Goal: Transaction & Acquisition: Purchase product/service

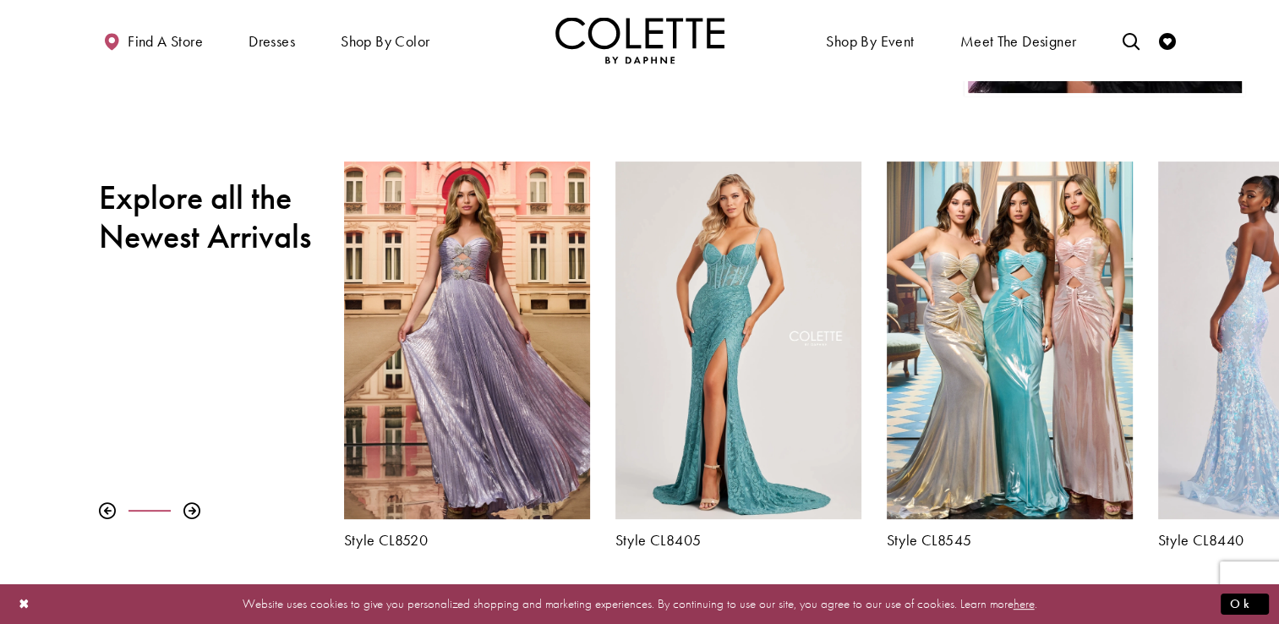
scroll to position [592, 0]
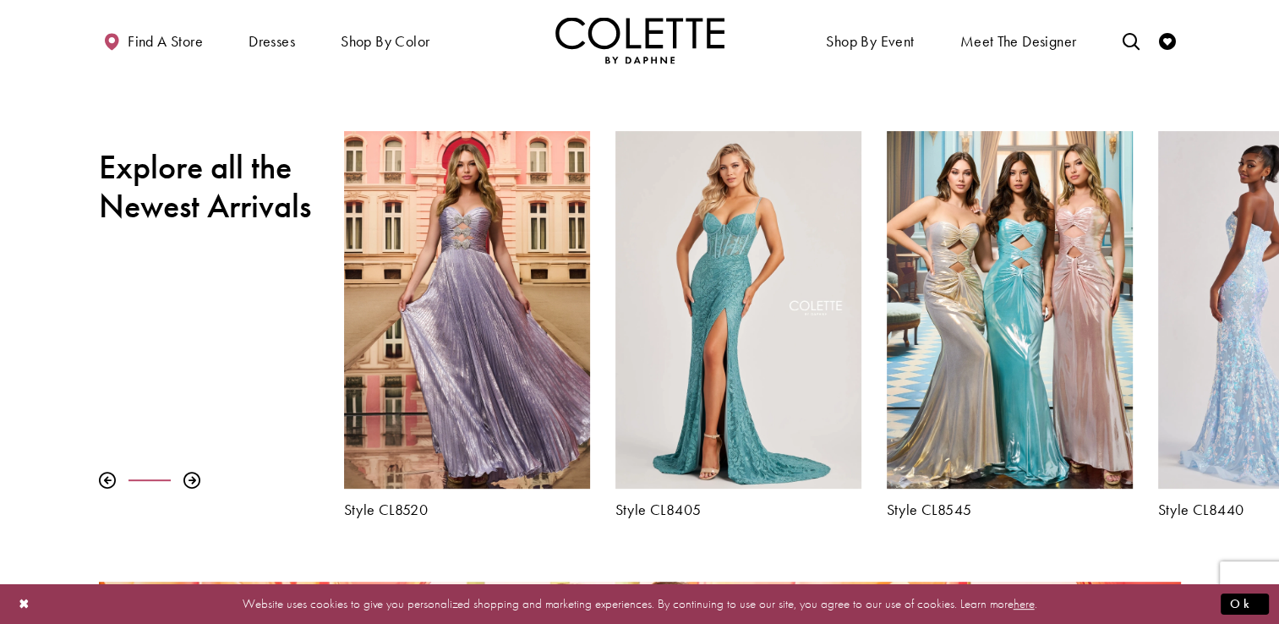
click at [1241, 406] on div "Visit Colette by Daphne Style No. CL8440 Page" at bounding box center [1281, 310] width 246 height 358
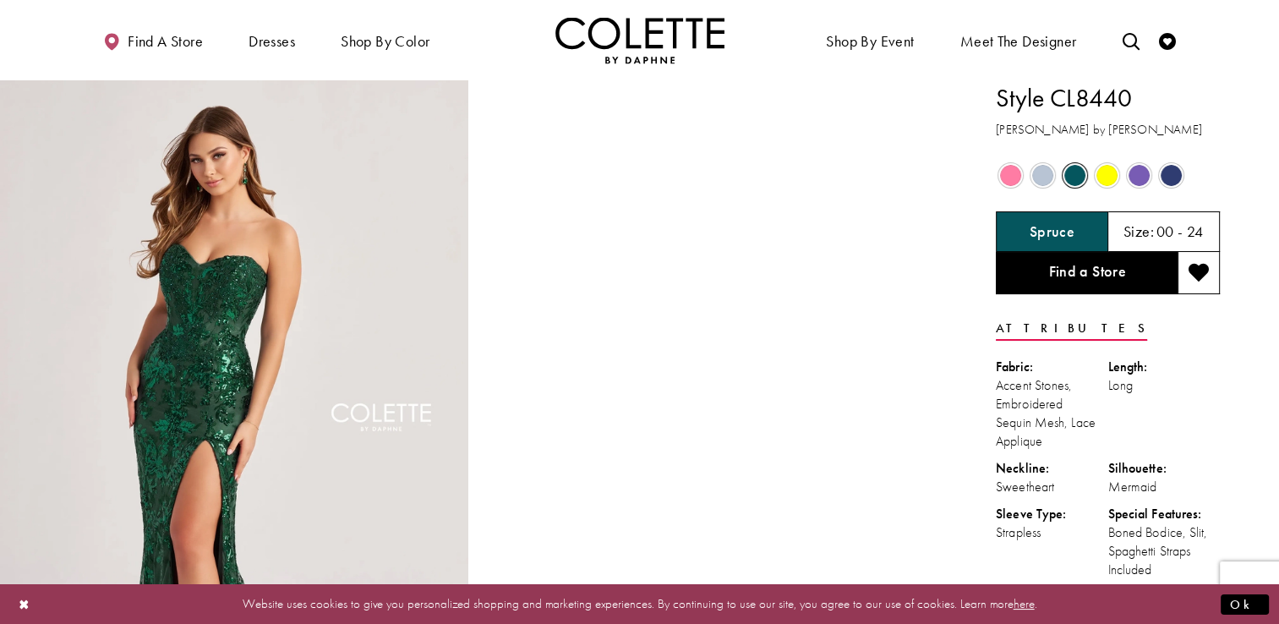
click at [1182, 175] on div "Out of Stock" at bounding box center [1171, 176] width 32 height 32
click at [1161, 171] on span "Product color controls state depends on size chosen" at bounding box center [1171, 175] width 21 height 21
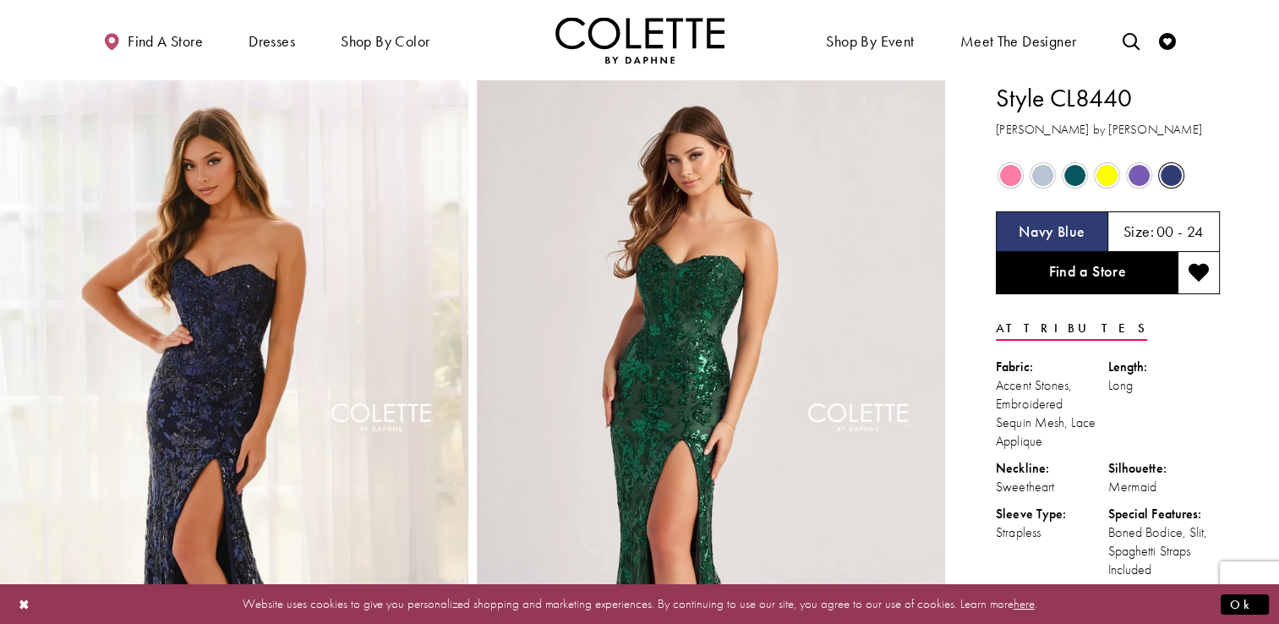
click at [1165, 172] on span "Product color controls state depends on size chosen" at bounding box center [1171, 175] width 21 height 21
click at [1079, 177] on span "Product color controls state depends on size chosen" at bounding box center [1074, 175] width 21 height 21
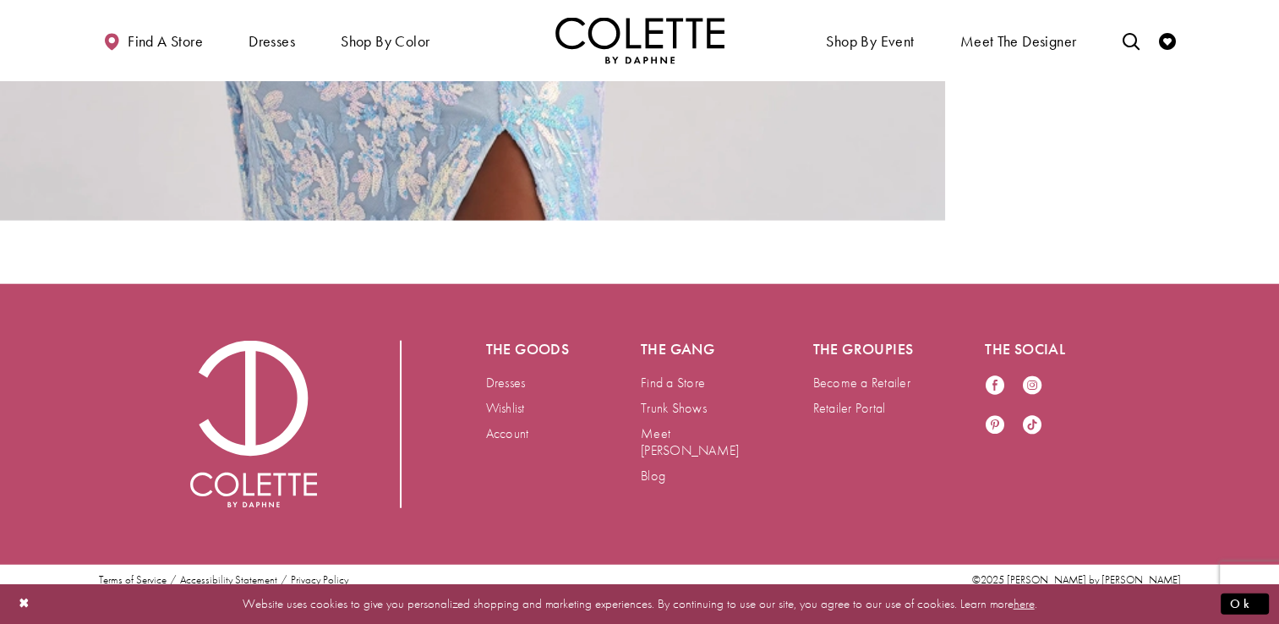
scroll to position [4261, 0]
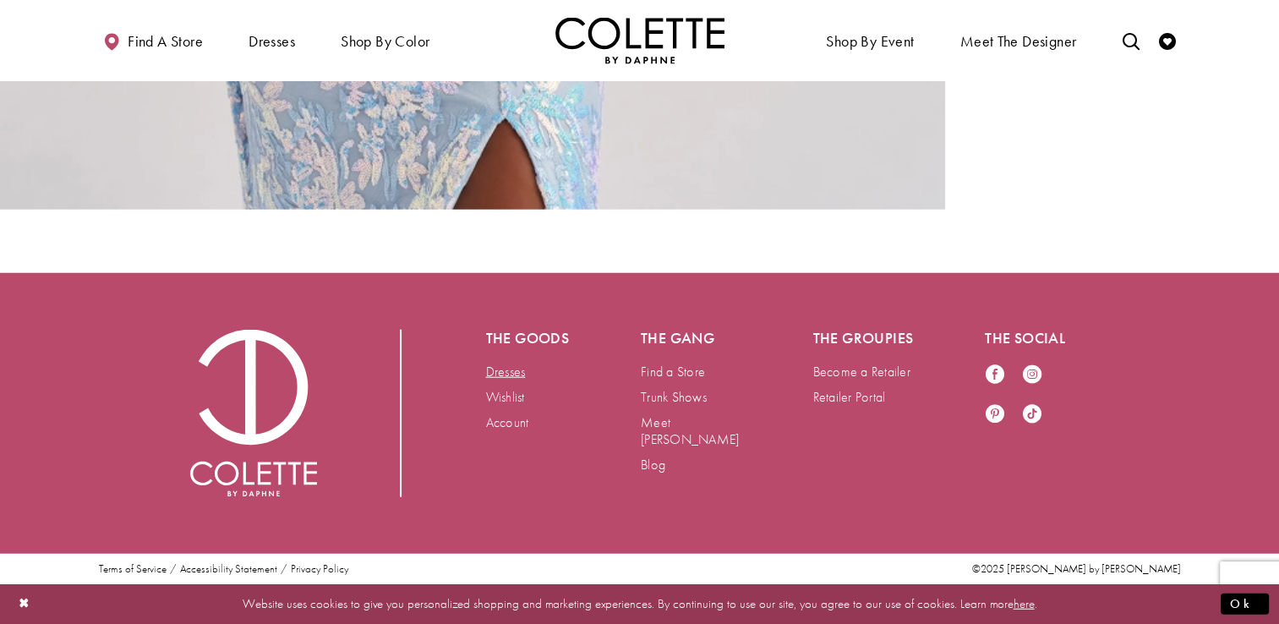
click at [525, 370] on link "Dresses" at bounding box center [506, 372] width 40 height 18
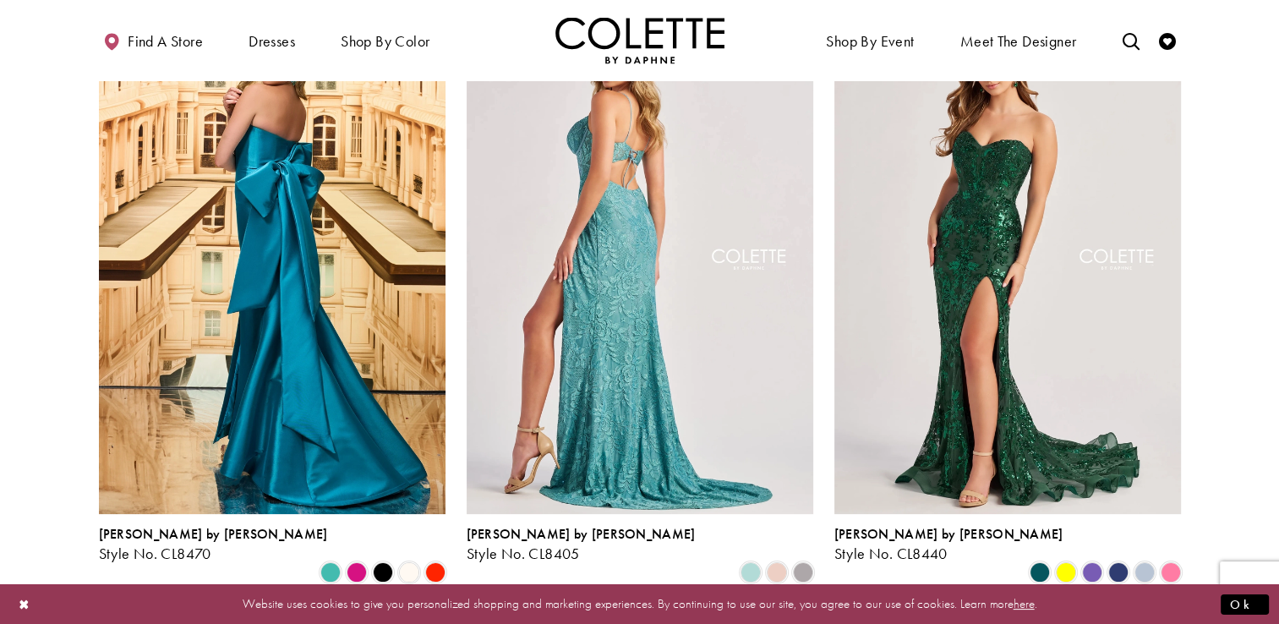
scroll to position [254, 0]
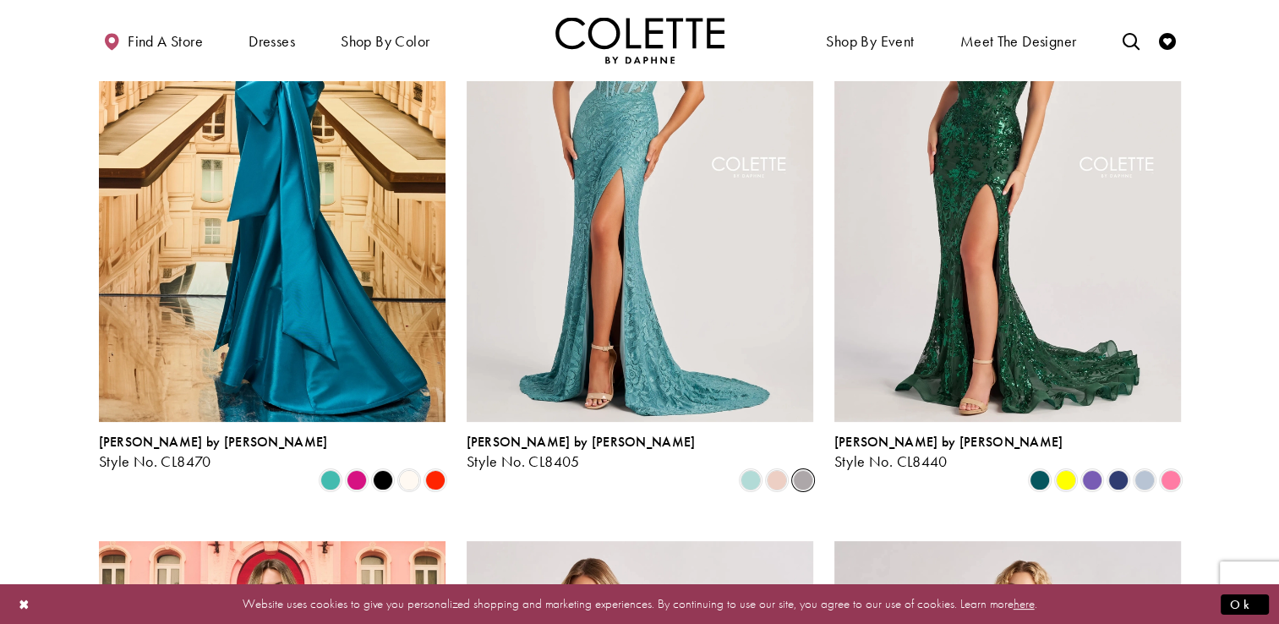
click at [806, 470] on span "Product List" at bounding box center [803, 480] width 20 height 20
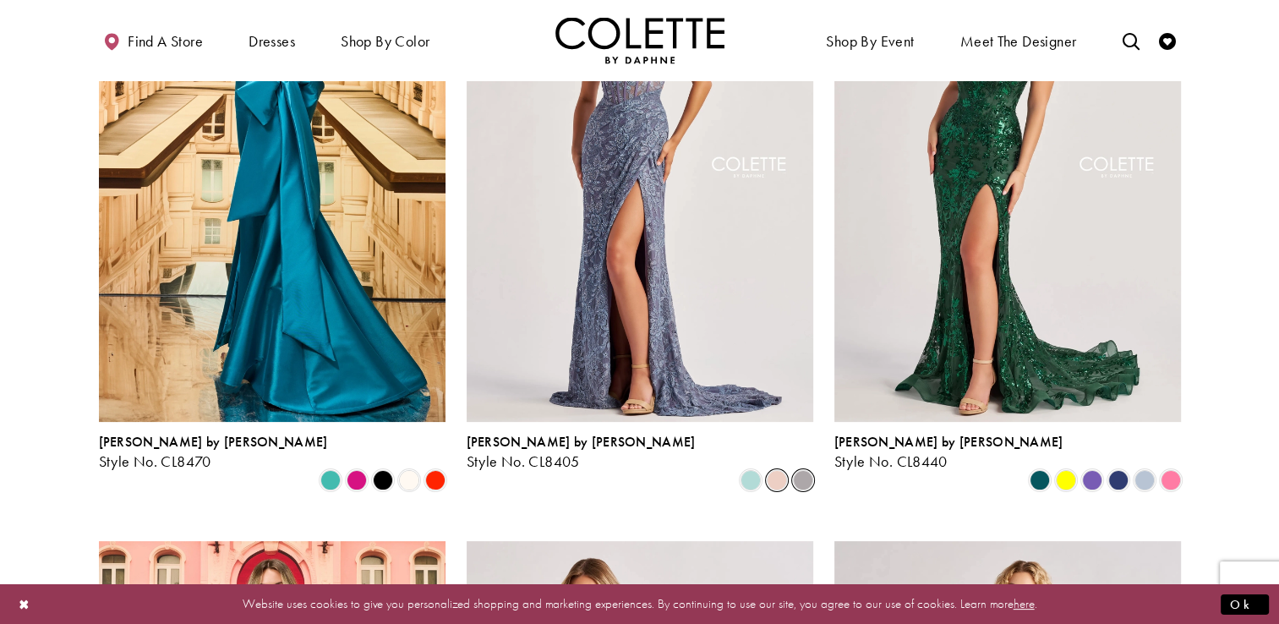
click at [771, 470] on span "Product List" at bounding box center [777, 480] width 20 height 20
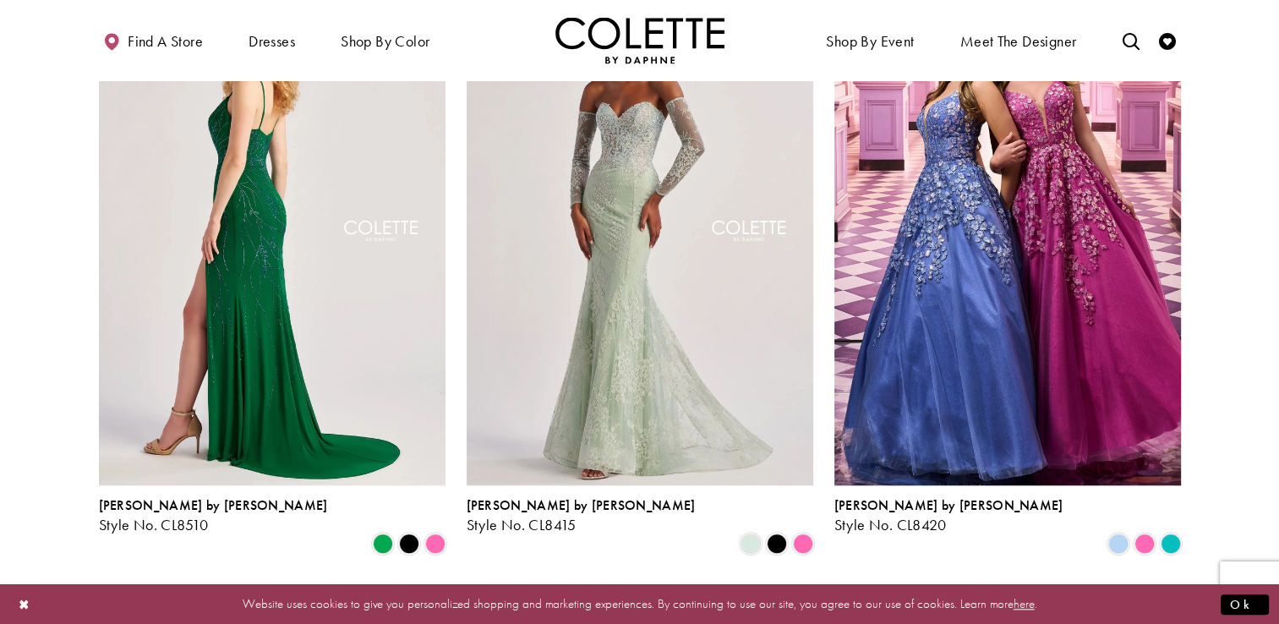
scroll to position [1353, 0]
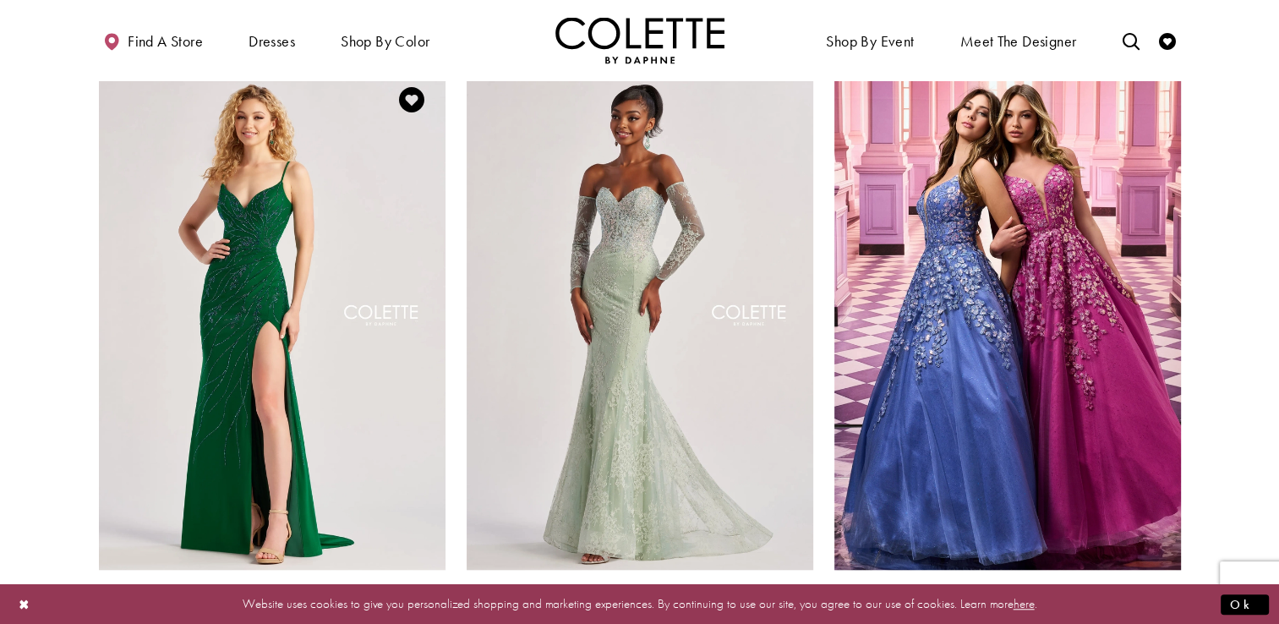
click at [411, 618] on span "Product List" at bounding box center [409, 628] width 20 height 20
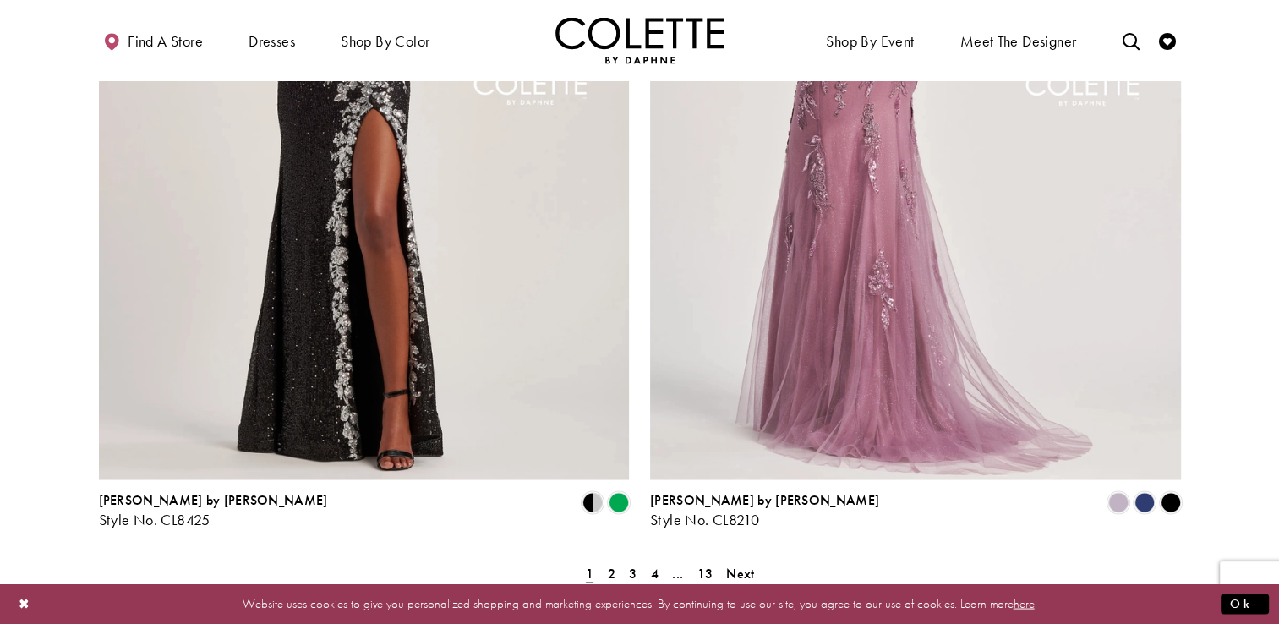
scroll to position [2959, 0]
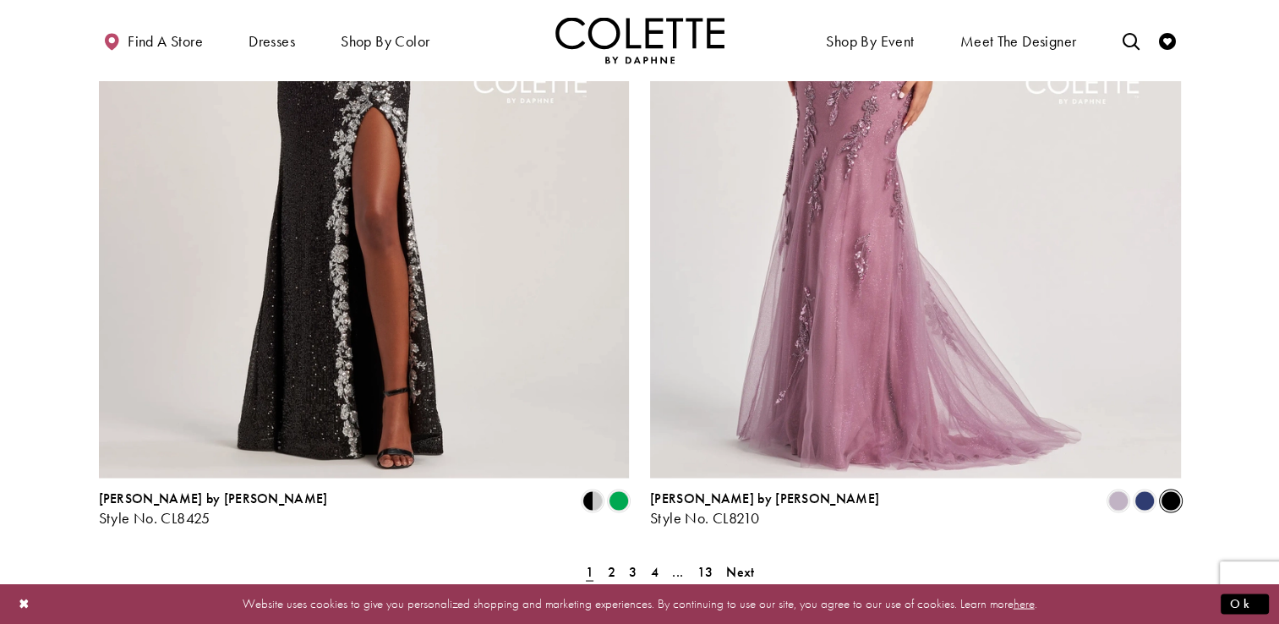
click at [1163, 490] on span "Product List" at bounding box center [1171, 500] width 20 height 20
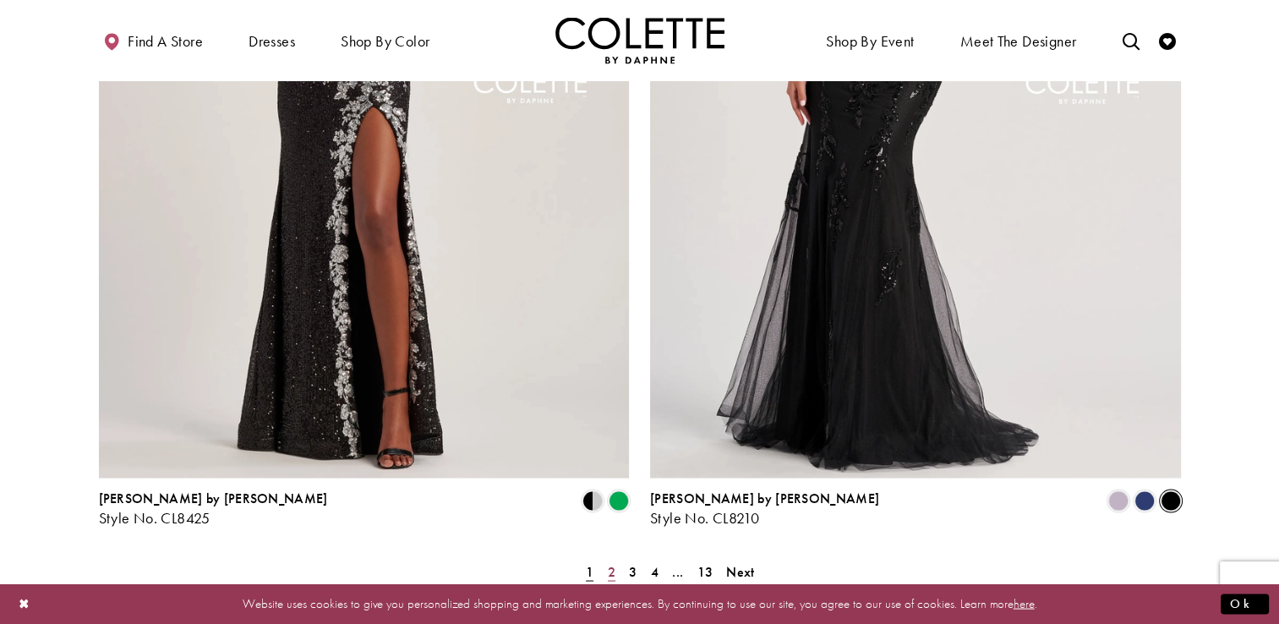
click at [609, 562] on span "2" at bounding box center [612, 571] width 8 height 18
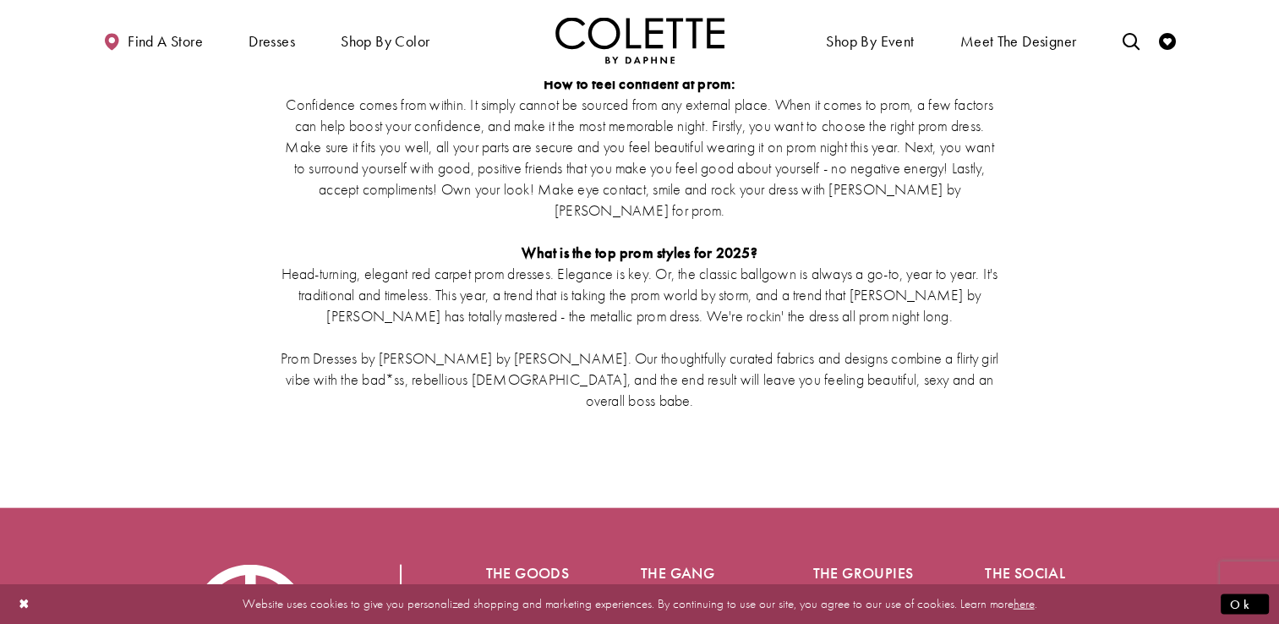
scroll to position [3781, 0]
